Goal: Check status: Check status

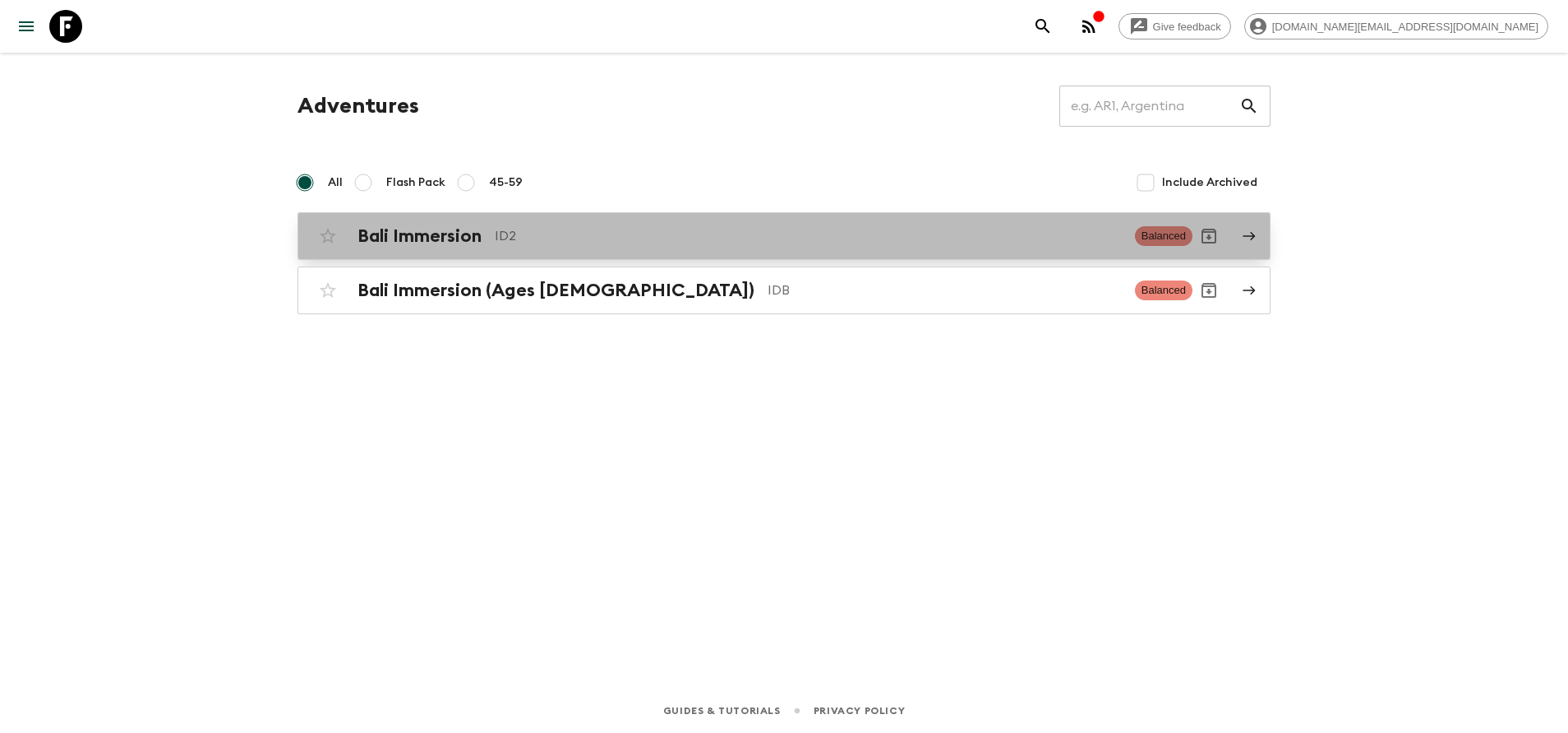
click at [558, 221] on div "Bali Immersion ID2 Balanced" at bounding box center [752, 236] width 881 height 33
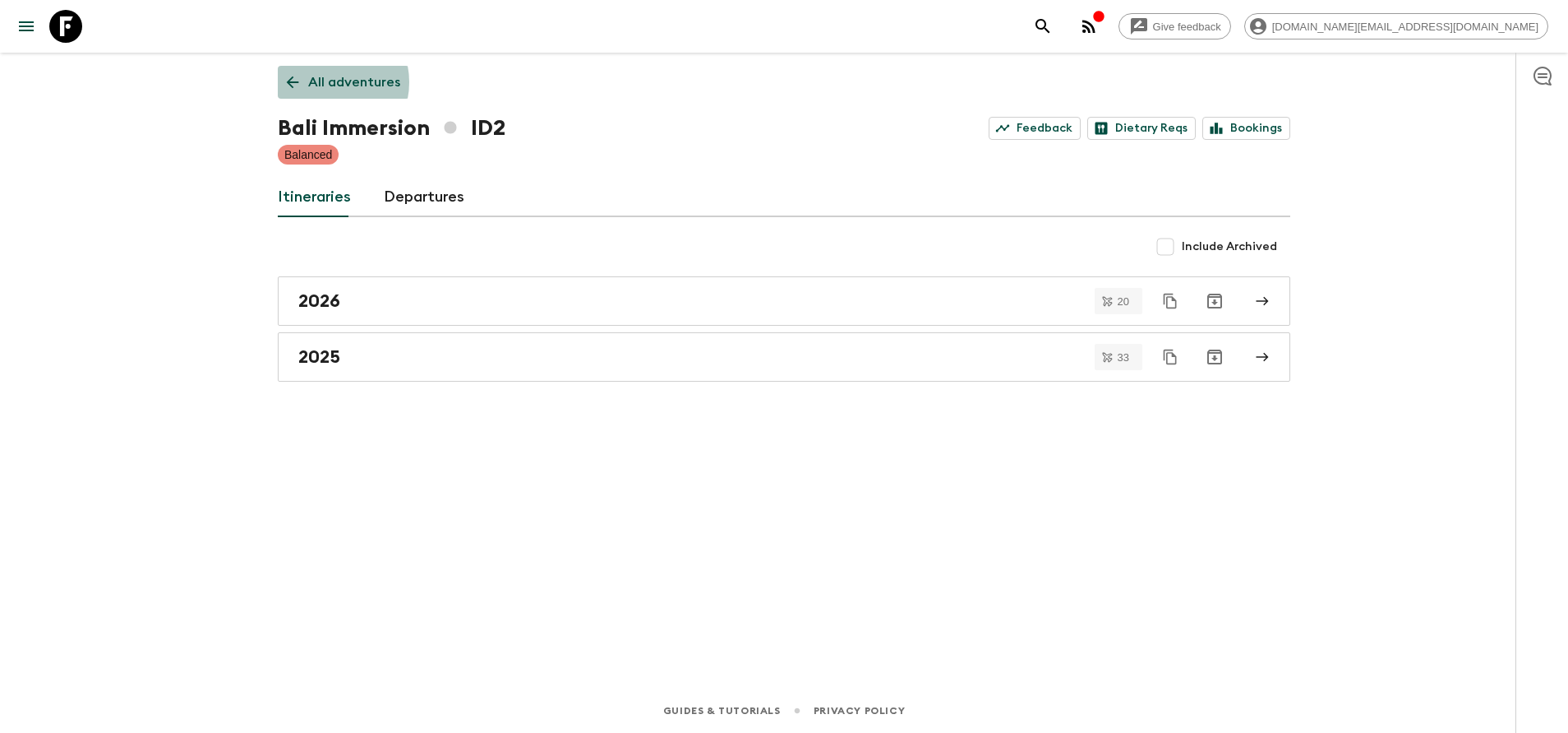
click at [324, 83] on p "All adventures" at bounding box center [354, 82] width 92 height 19
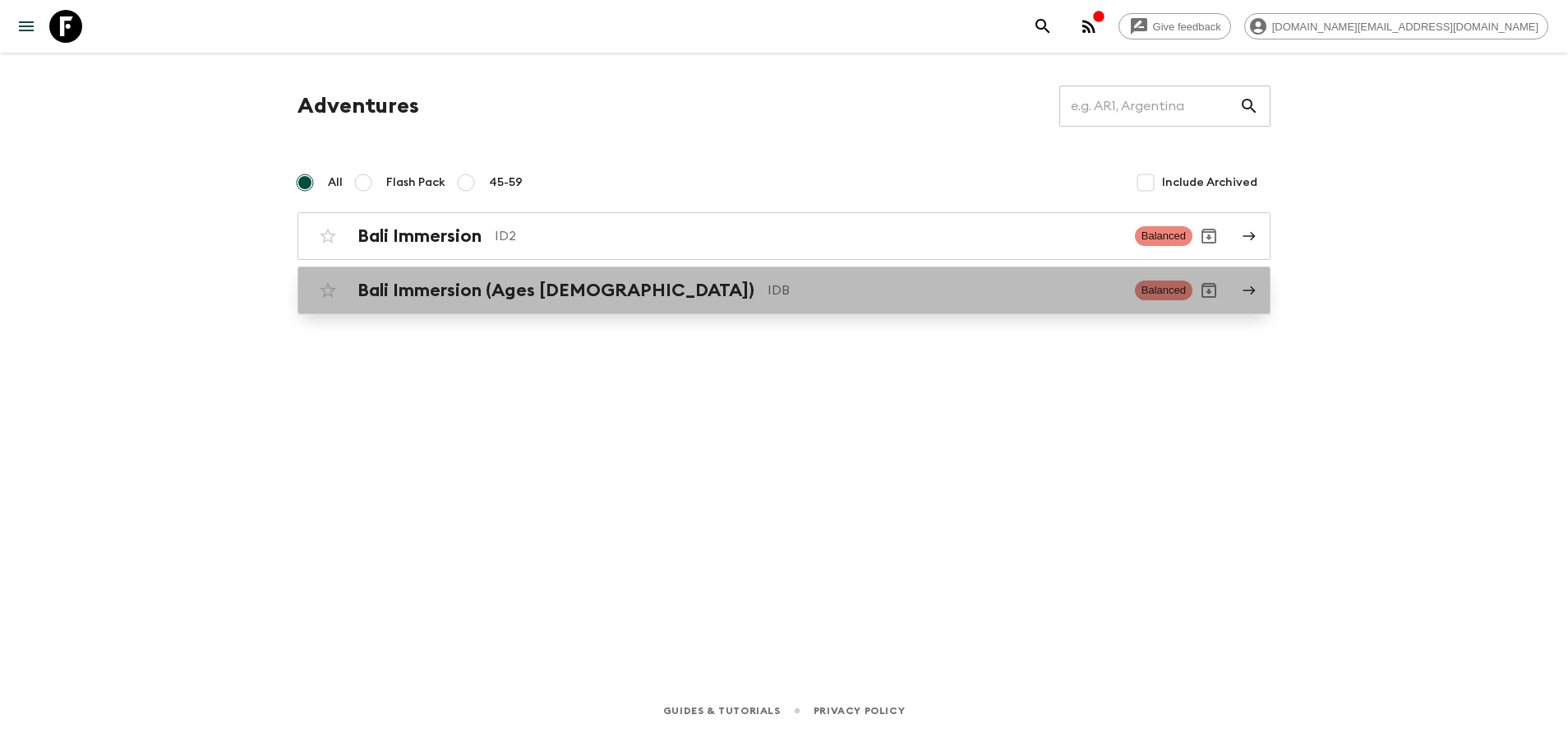
click at [388, 279] on div "Bali Immersion (Ages [DEMOGRAPHIC_DATA]) IDB Balanced" at bounding box center [752, 290] width 881 height 33
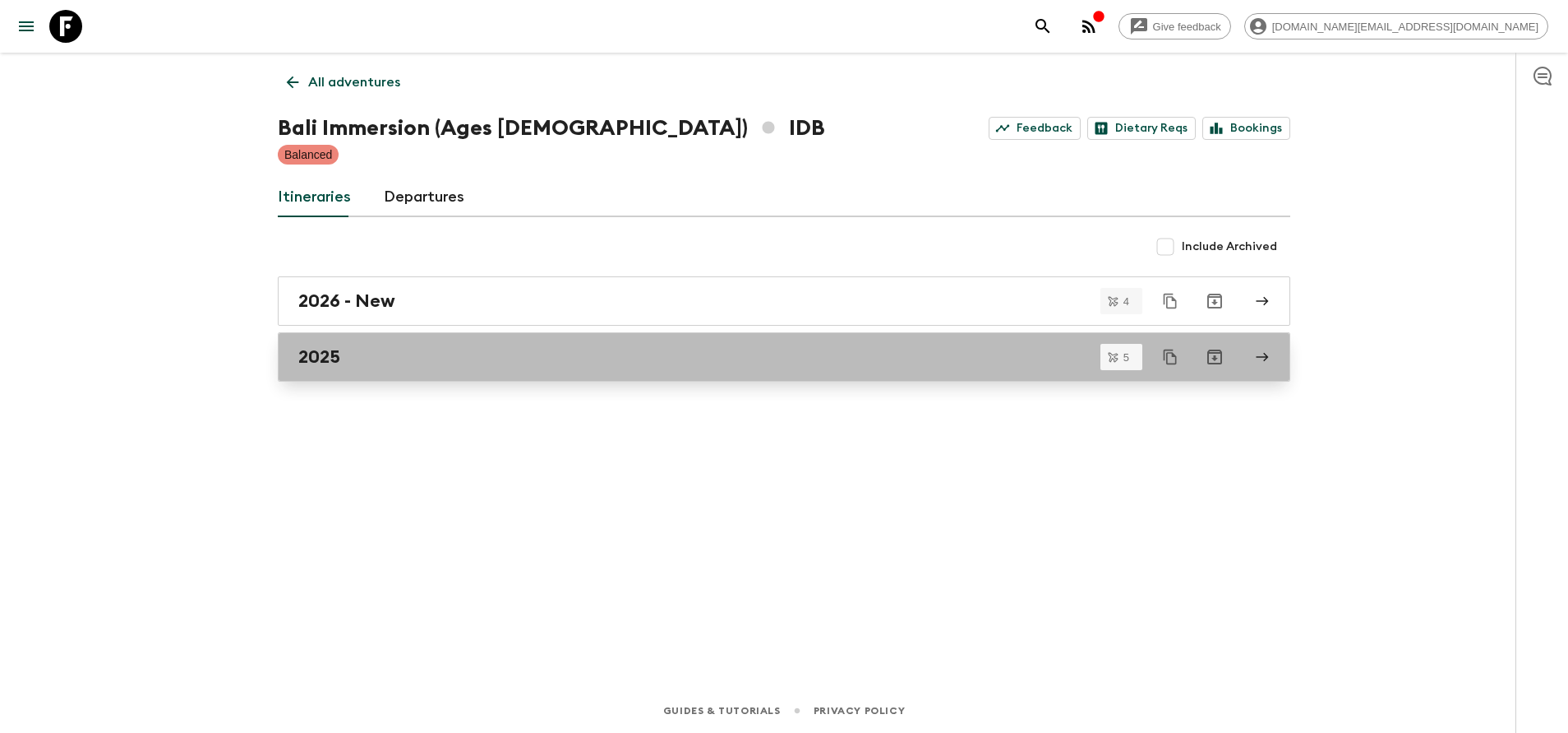
click at [363, 358] on div "2025" at bounding box center [769, 357] width 941 height 21
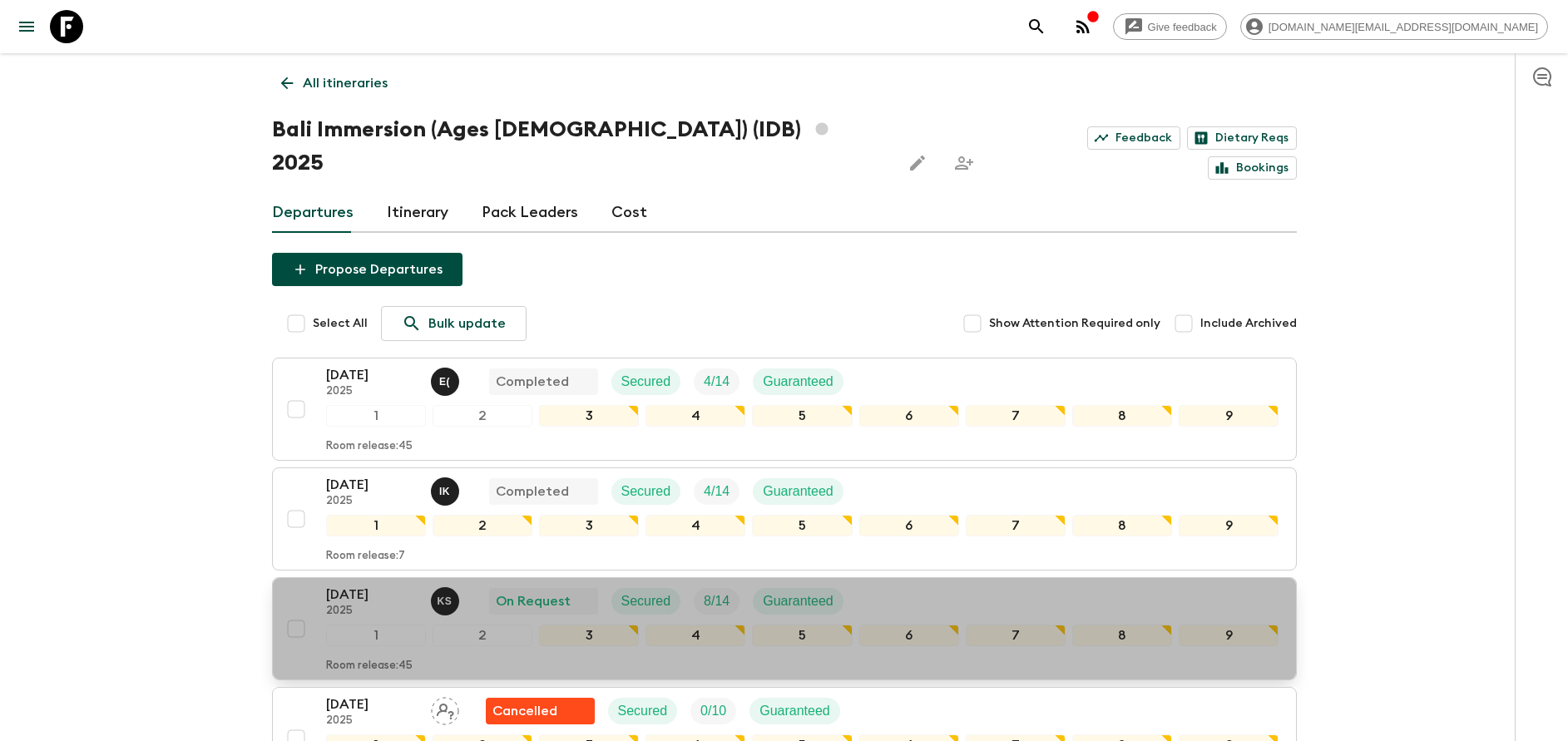
click at [382, 586] on div "[DATE] 2025 K S On Request Secured 8 / 14 Guaranteed 1 2 3 4 5 6 7 8 9 Room rel…" at bounding box center [803, 628] width 953 height 88
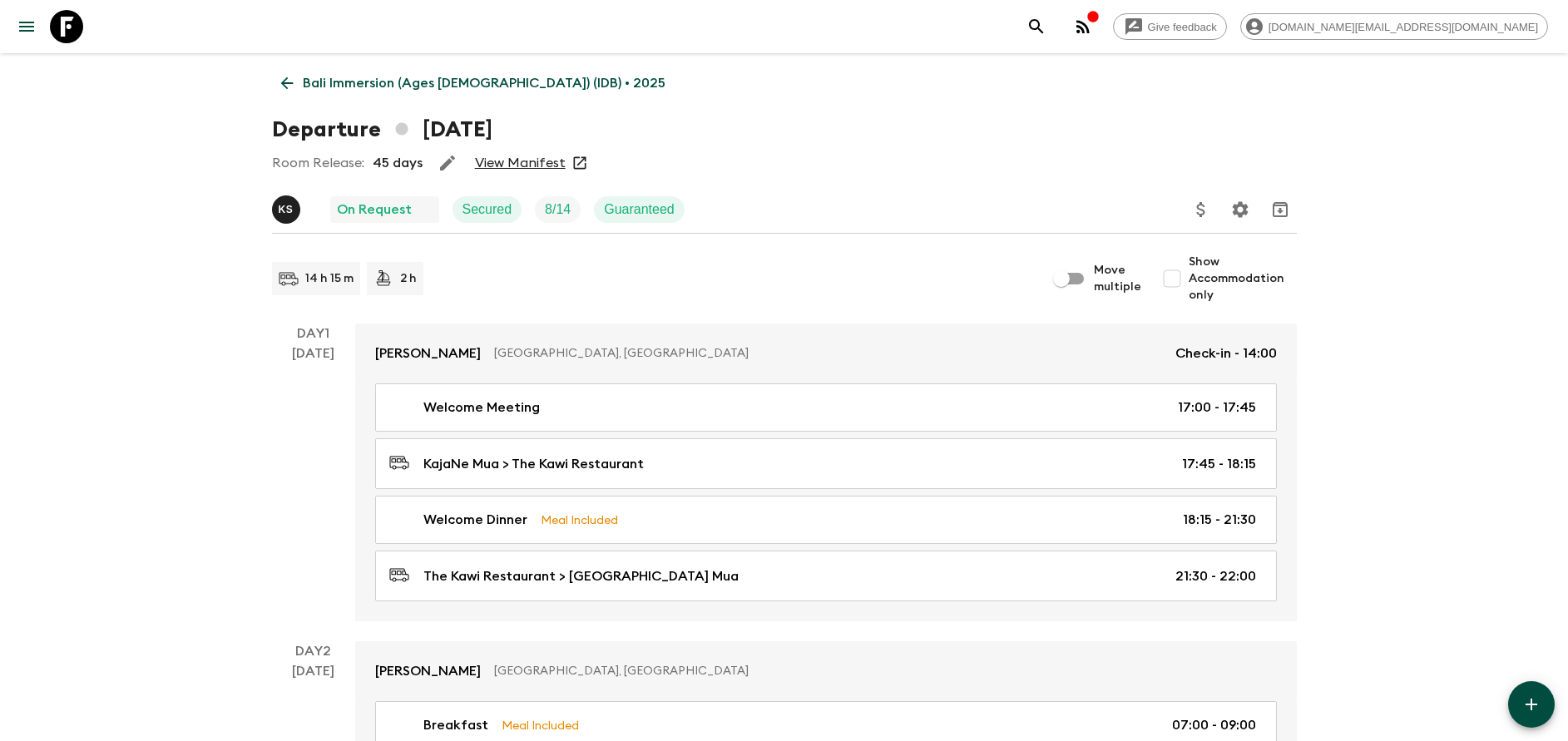
click at [511, 163] on link "View Manifest" at bounding box center [520, 163] width 91 height 17
